Goal: Navigation & Orientation: Find specific page/section

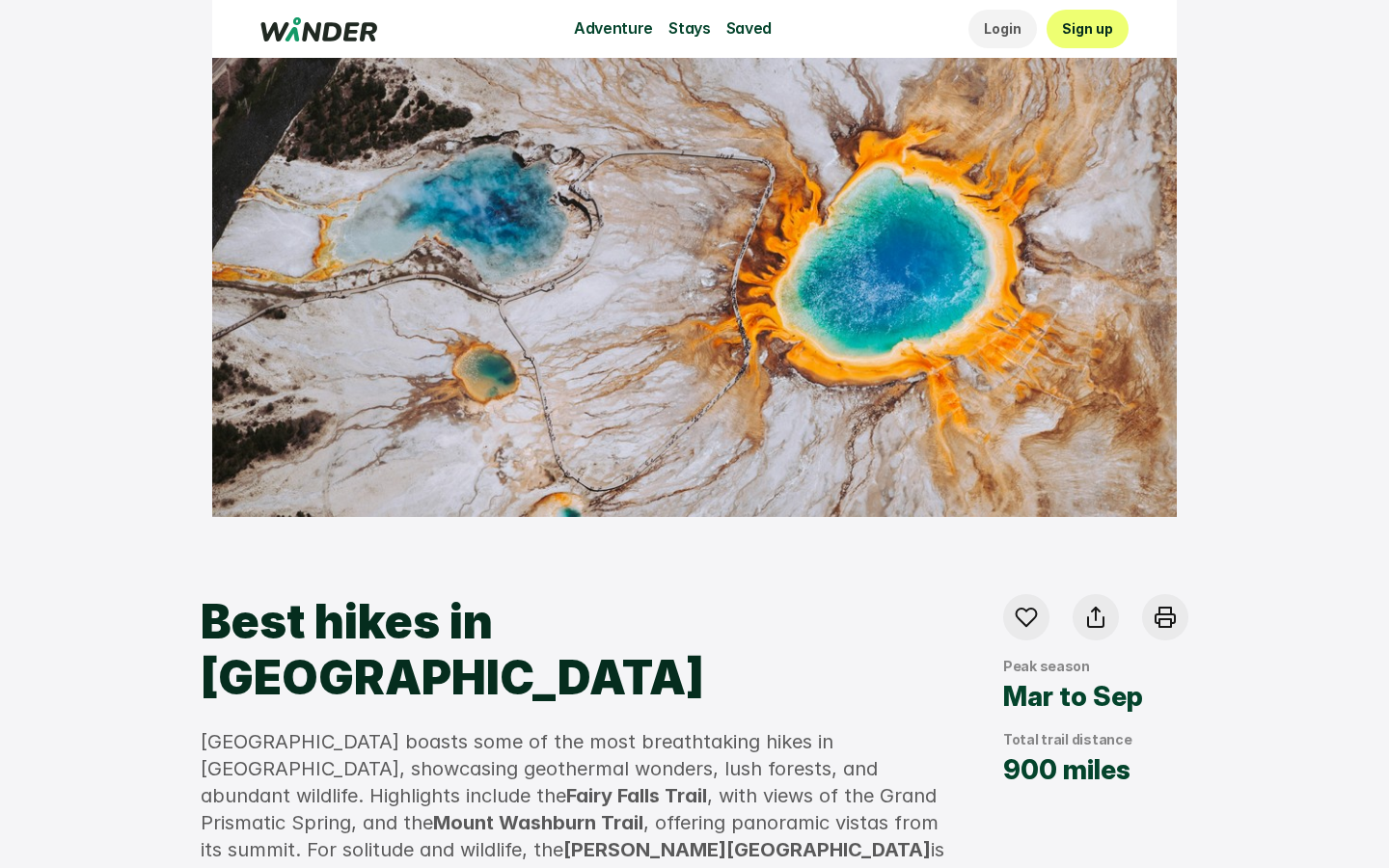
scroll to position [10, 0]
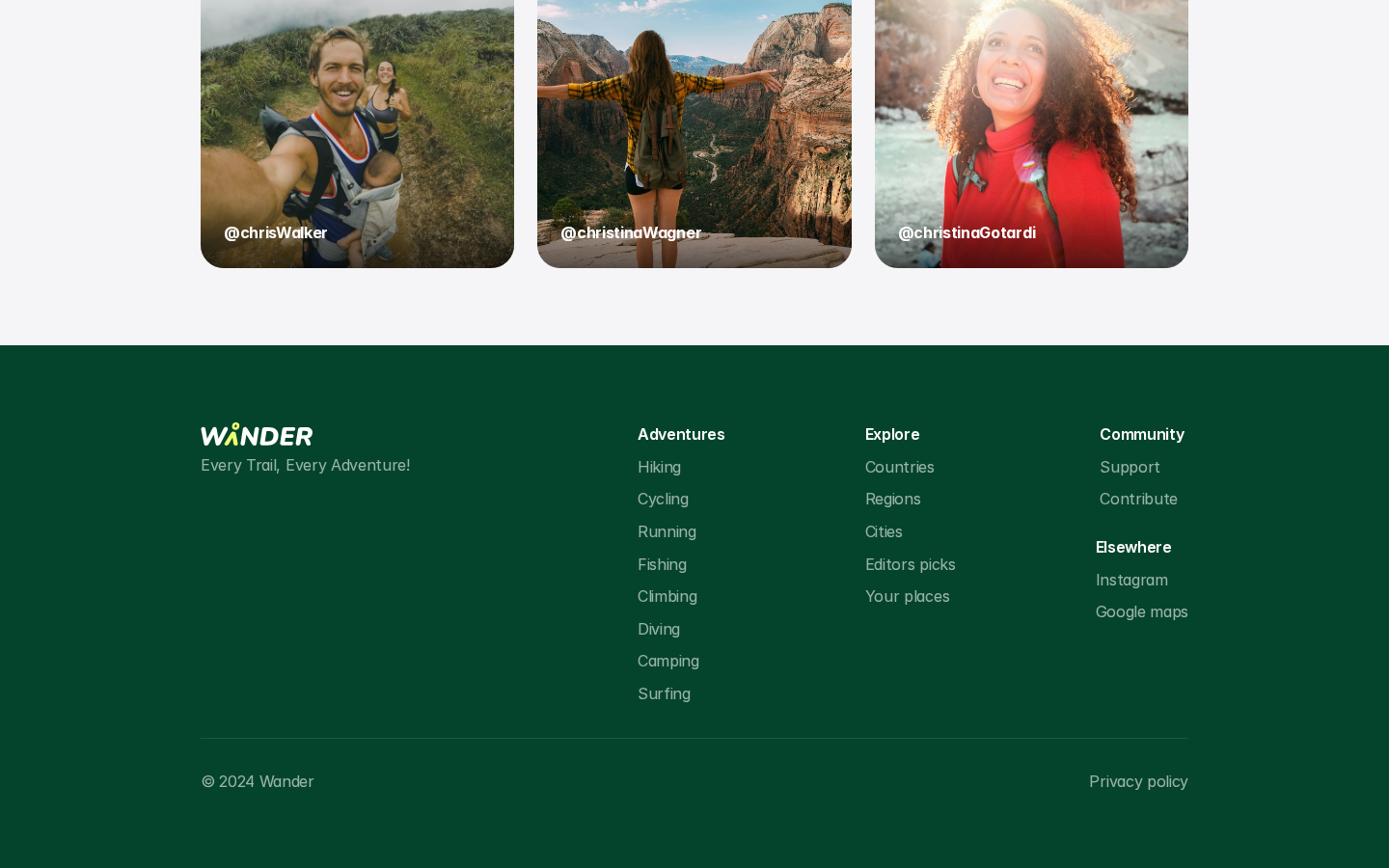
scroll to position [10, 0]
